Goal: Transaction & Acquisition: Purchase product/service

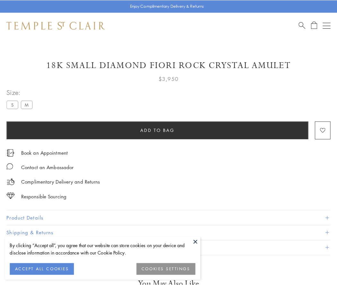
scroll to position [3, 0]
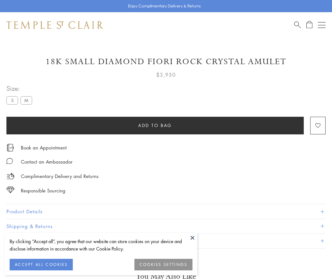
click at [155, 125] on span "Add to bag" at bounding box center [155, 125] width 34 height 7
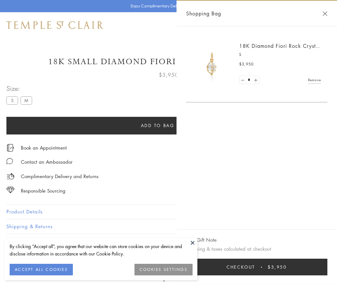
click at [257, 267] on button "Checkout $3,950" at bounding box center [256, 267] width 141 height 17
